Goal: Task Accomplishment & Management: Manage account settings

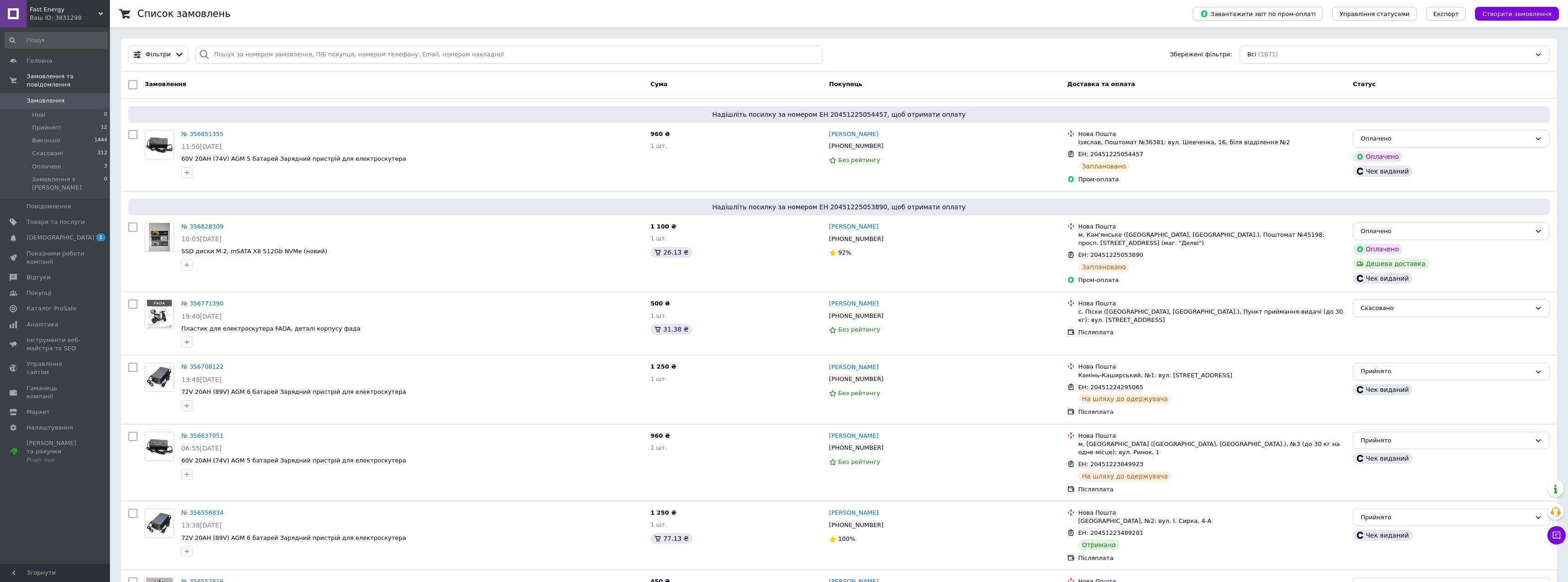
click at [47, 96] on span "Замовлення" at bounding box center [45, 100] width 38 height 8
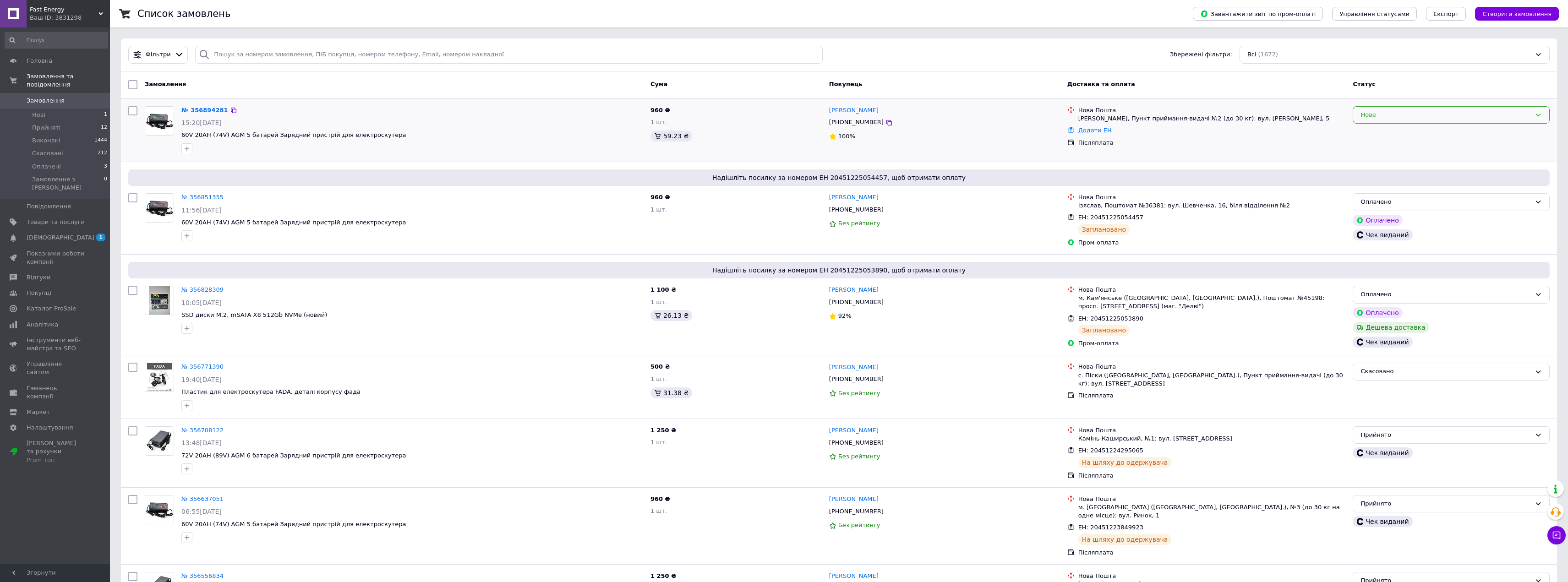
click at [1445, 114] on div "Нове" at bounding box center [1445, 115] width 171 height 10
click at [1379, 135] on li "Прийнято" at bounding box center [1452, 133] width 196 height 17
click at [198, 109] on link "№ 356894281" at bounding box center [202, 110] width 42 height 7
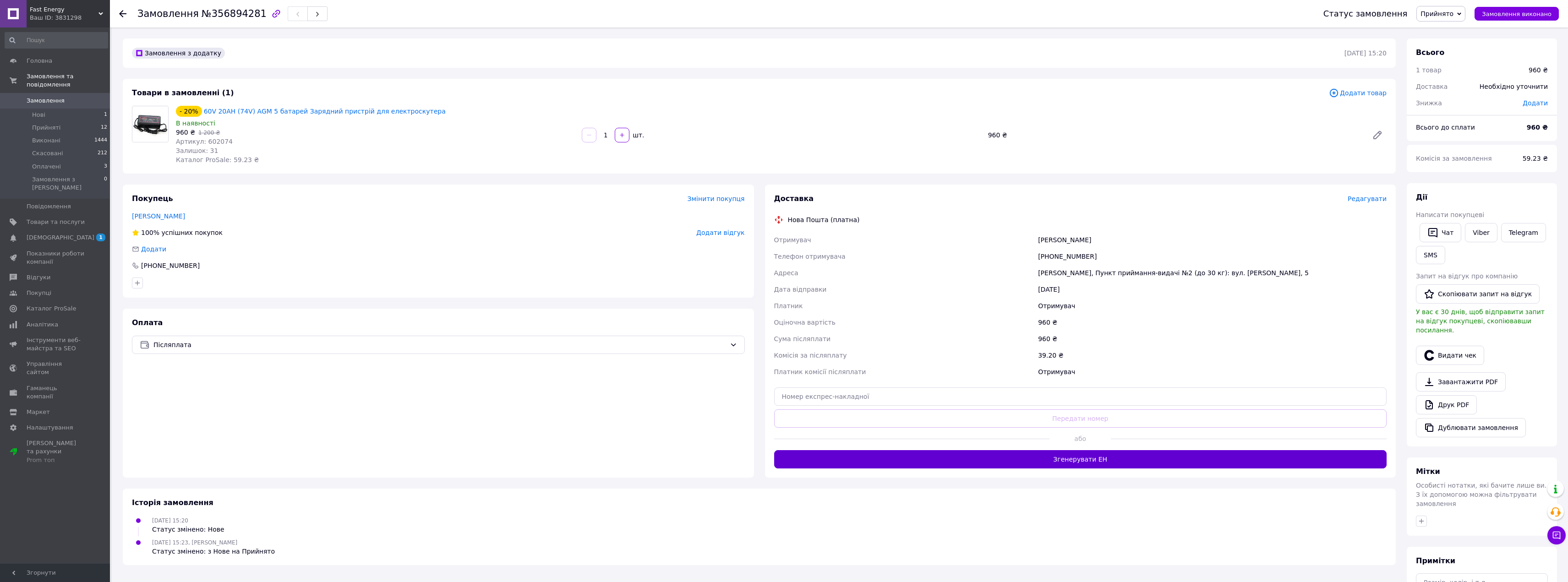
click at [1120, 461] on button "Згенерувати ЕН" at bounding box center [1080, 459] width 613 height 18
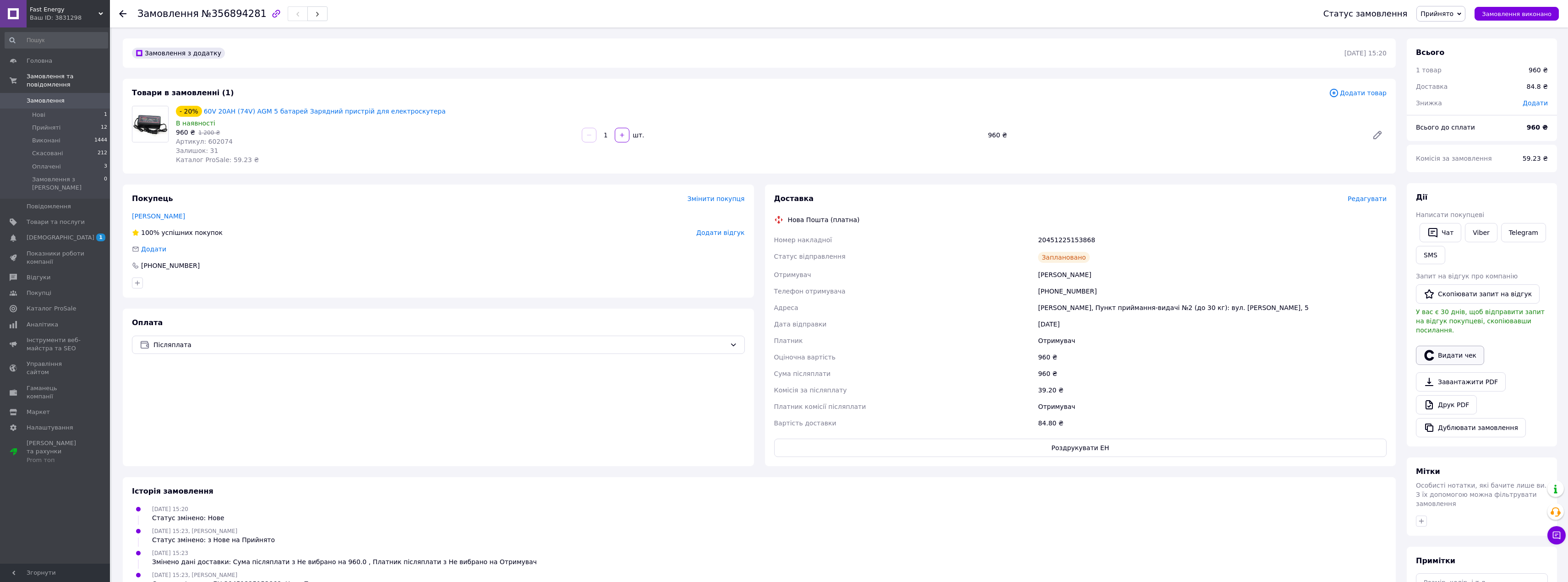
click at [1455, 346] on button "Видати чек" at bounding box center [1450, 355] width 68 height 19
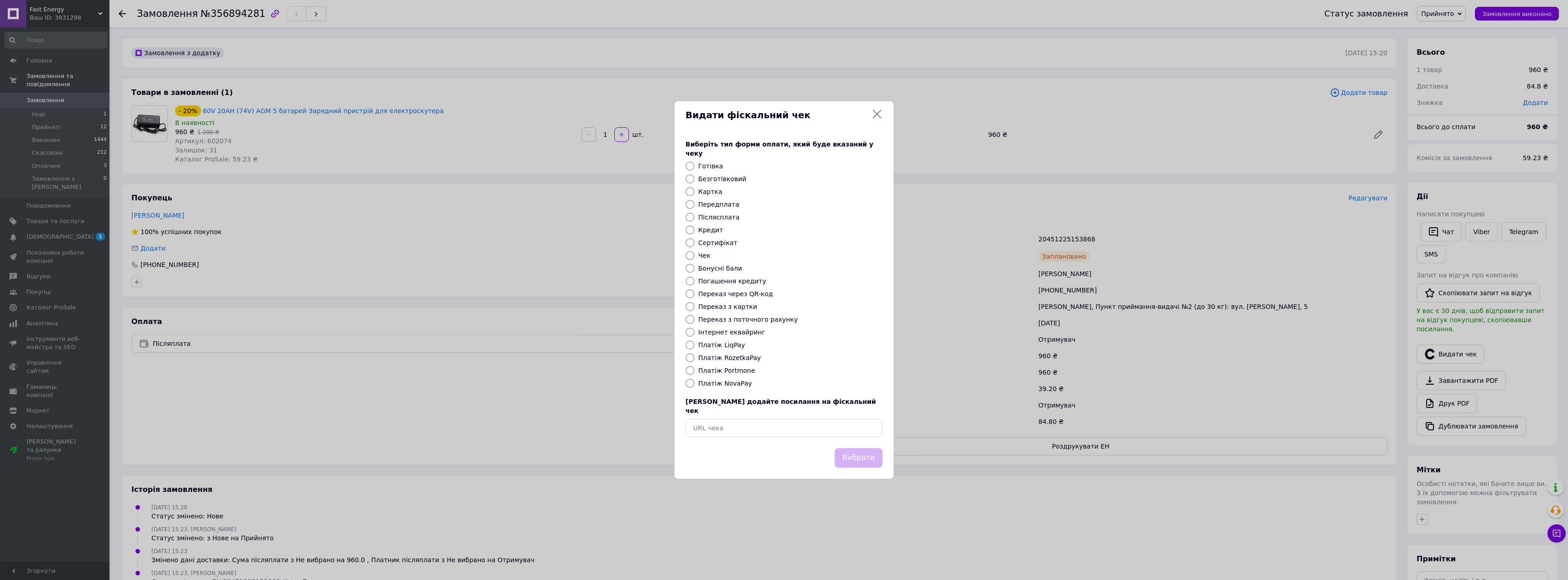
click at [739, 387] on label "Платіж NovaPay" at bounding box center [725, 383] width 54 height 7
click at [695, 387] on input "Платіж NovaPay" at bounding box center [689, 383] width 9 height 9
radio input "true"
drag, startPoint x: 859, startPoint y: 452, endPoint x: 865, endPoint y: 446, distance: 8.5
click at [858, 452] on button "Вибрати" at bounding box center [859, 458] width 48 height 20
